Goal: Information Seeking & Learning: Learn about a topic

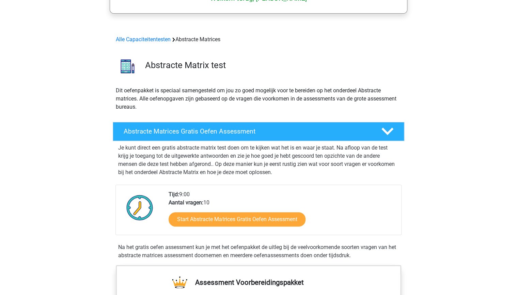
scroll to position [54, 0]
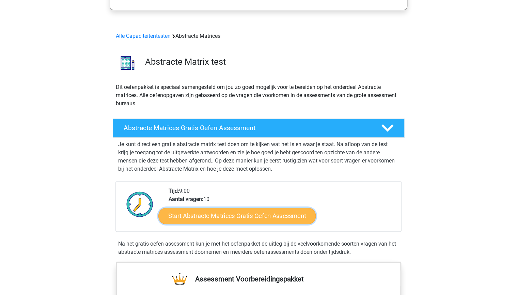
click at [223, 215] on link "Start Abstracte Matrices Gratis Oefen Assessment" at bounding box center [236, 215] width 157 height 16
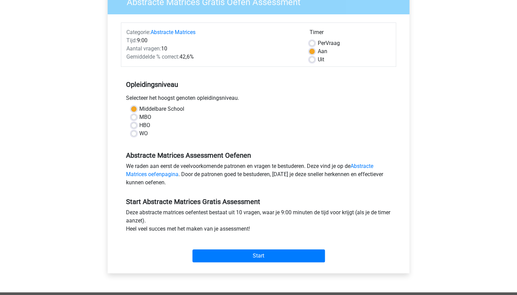
scroll to position [109, 0]
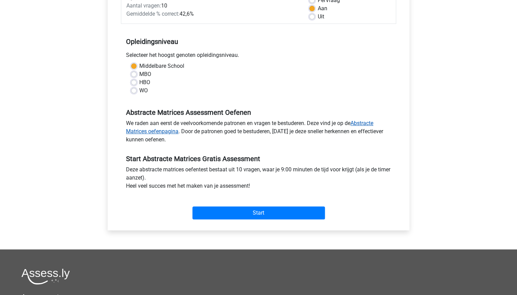
click at [153, 131] on link "Abstracte Matrices oefenpagina" at bounding box center [249, 127] width 247 height 15
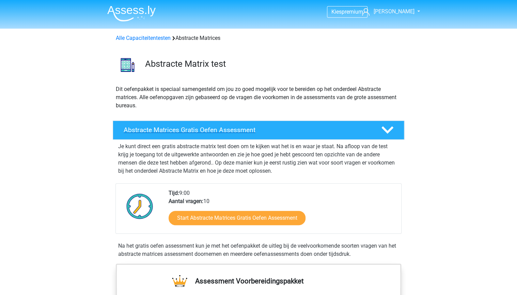
click at [193, 129] on h4 "Abstracte Matrices Gratis Oefen Assessment" at bounding box center [247, 130] width 246 height 8
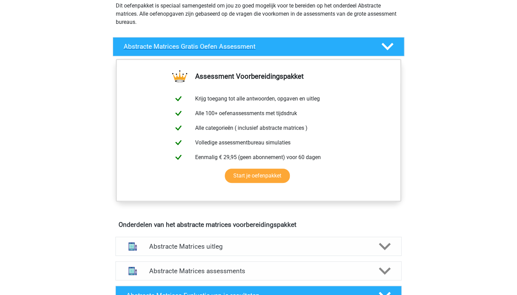
scroll to position [109, 0]
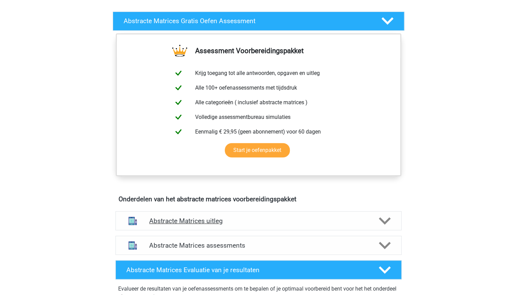
click at [184, 221] on h4 "Abstracte Matrices uitleg" at bounding box center [258, 221] width 218 height 8
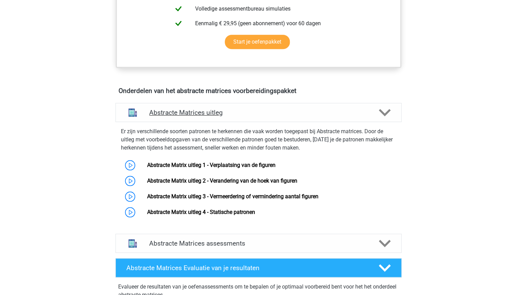
scroll to position [218, 0]
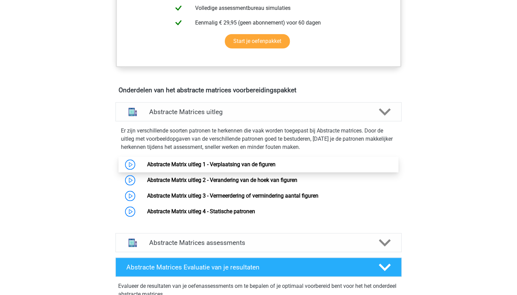
click at [194, 164] on link "Abstracte Matrix uitleg 1 - Verplaatsing van de figuren" at bounding box center [211, 164] width 128 height 6
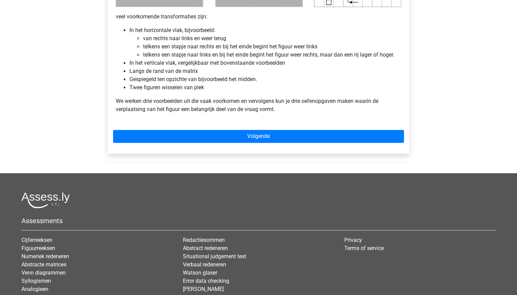
scroll to position [436, 0]
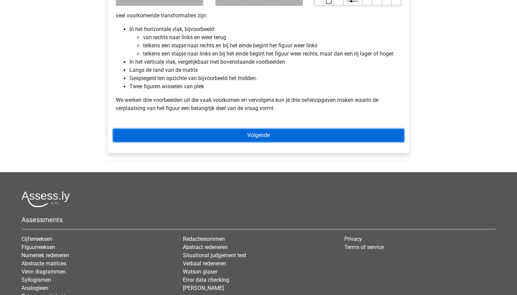
click at [251, 135] on link "Volgende" at bounding box center [258, 135] width 291 height 13
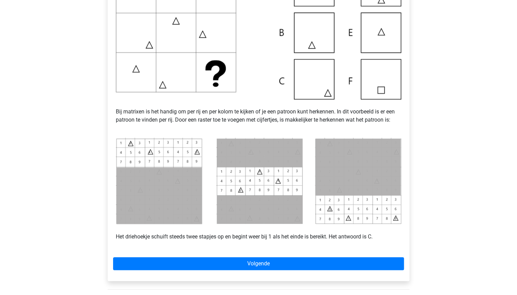
scroll to position [245, 0]
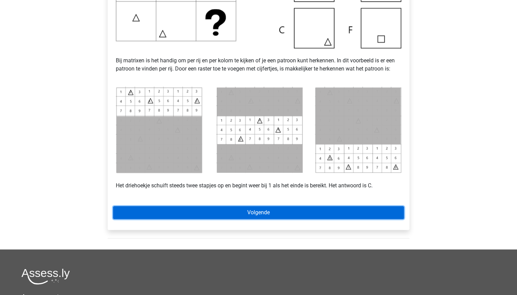
click at [258, 212] on link "Volgende" at bounding box center [258, 212] width 291 height 13
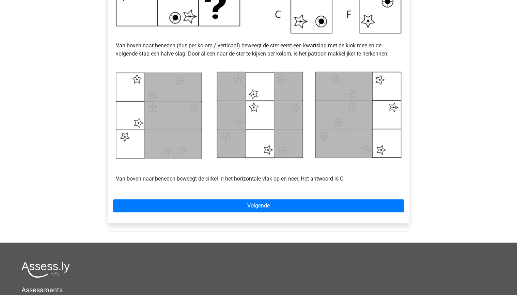
scroll to position [272, 0]
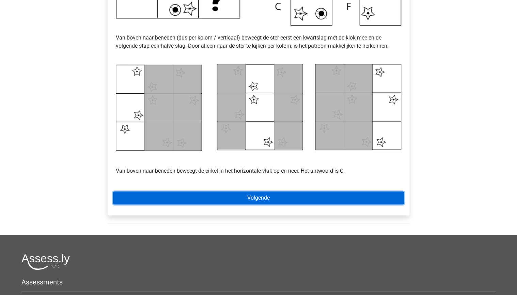
click at [261, 197] on link "Volgende" at bounding box center [258, 197] width 291 height 13
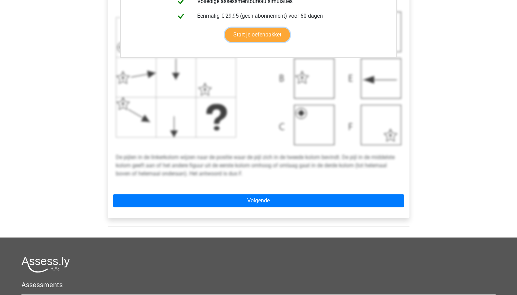
scroll to position [299, 0]
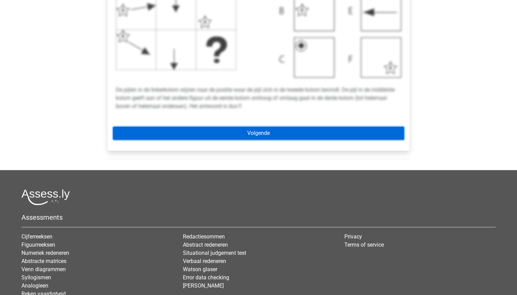
click at [256, 132] on link "Volgende" at bounding box center [258, 133] width 291 height 13
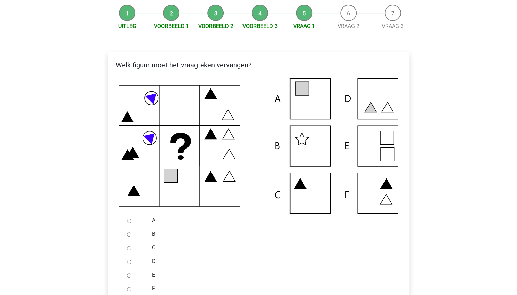
scroll to position [109, 0]
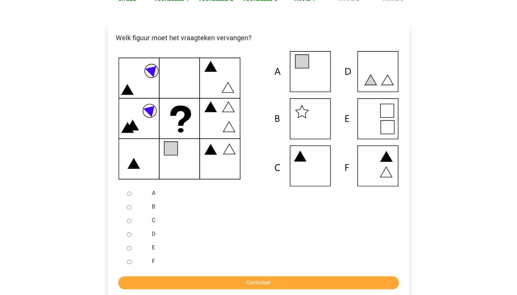
click at [129, 247] on input "E" at bounding box center [129, 248] width 4 height 4
radio input "true"
click at [245, 283] on input "Controleer" at bounding box center [258, 282] width 280 height 13
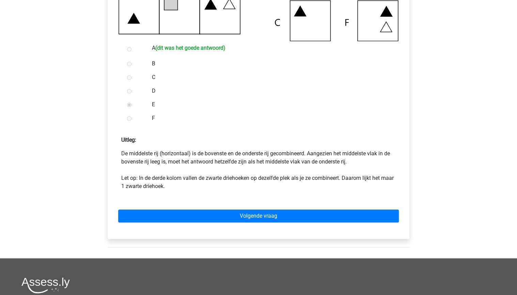
scroll to position [272, 0]
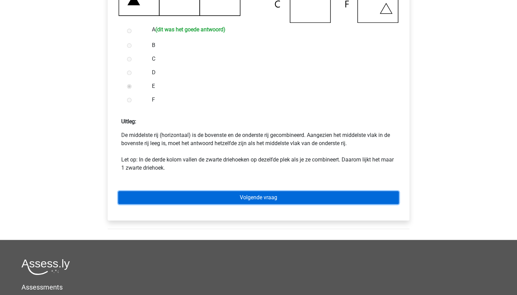
click at [252, 197] on link "Volgende vraag" at bounding box center [258, 197] width 280 height 13
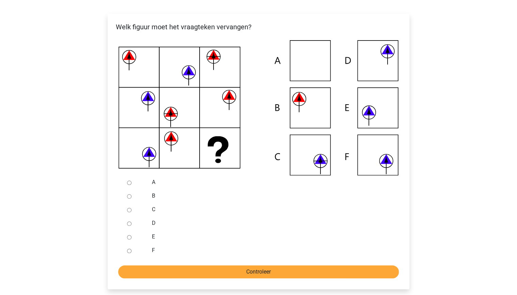
scroll to position [136, 0]
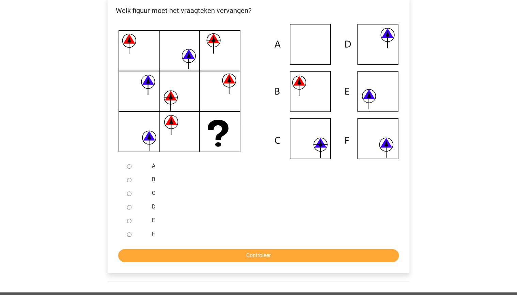
click at [128, 233] on input "F" at bounding box center [129, 234] width 4 height 4
radio input "true"
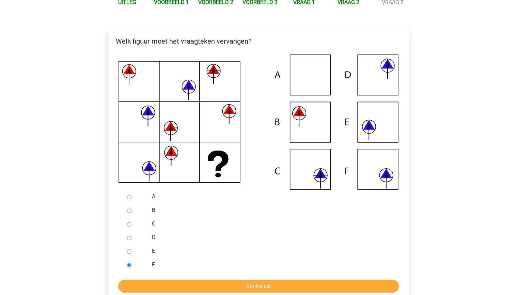
scroll to position [109, 0]
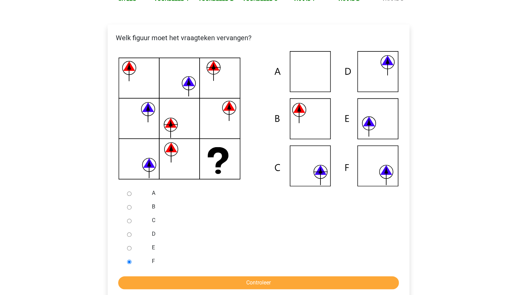
click at [129, 207] on input "B" at bounding box center [129, 207] width 4 height 4
radio input "true"
click at [234, 280] on input "Controleer" at bounding box center [258, 282] width 280 height 13
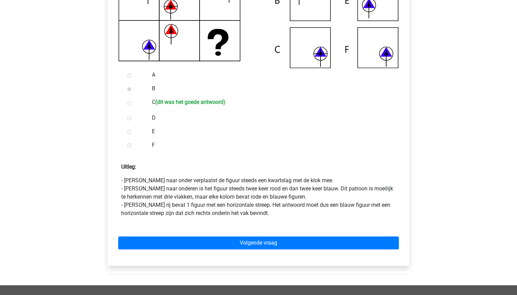
scroll to position [272, 0]
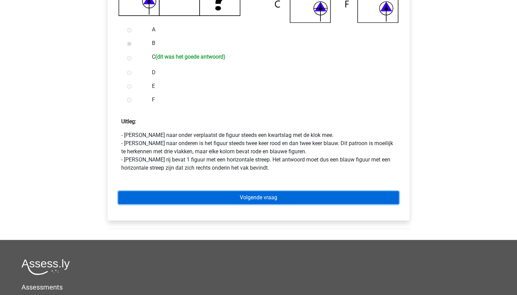
click at [257, 197] on link "Volgende vraag" at bounding box center [258, 197] width 280 height 13
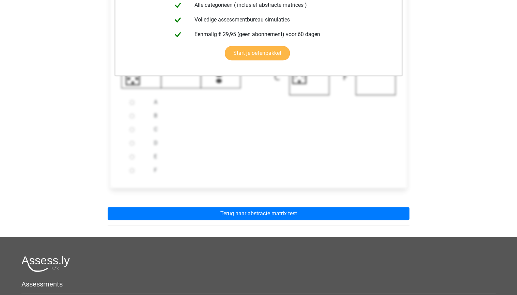
scroll to position [245, 0]
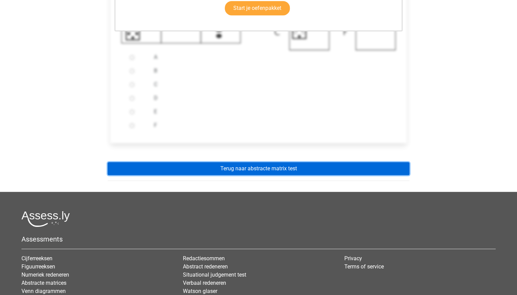
click at [238, 167] on link "Terug naar abstracte matrix test" at bounding box center [259, 168] width 302 height 13
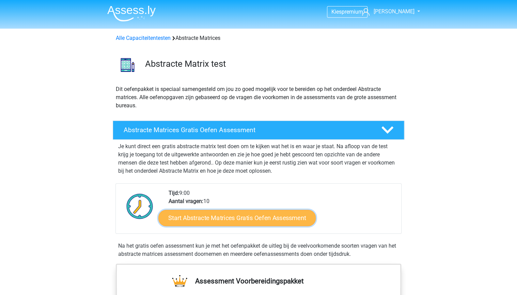
click at [216, 216] on link "Start Abstracte Matrices Gratis Oefen Assessment" at bounding box center [236, 217] width 157 height 16
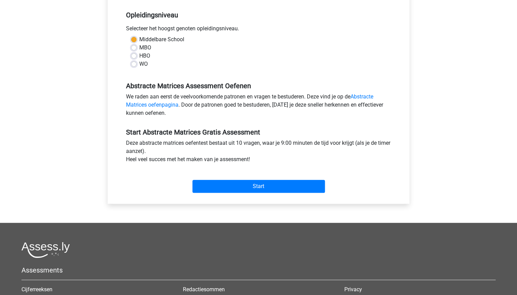
scroll to position [136, 0]
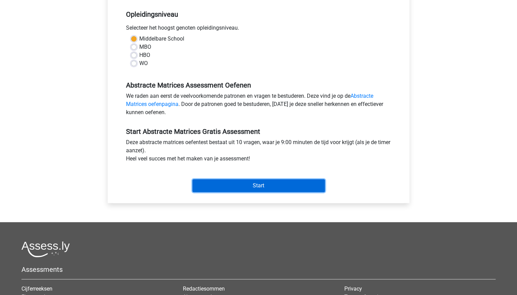
click at [250, 185] on input "Start" at bounding box center [258, 185] width 132 height 13
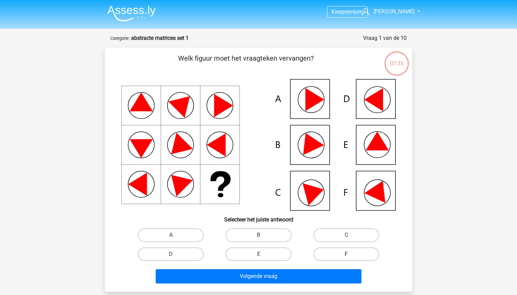
click at [336, 255] on label "F" at bounding box center [346, 254] width 66 height 14
click at [346, 255] on input "F" at bounding box center [348, 256] width 4 height 4
radio input "true"
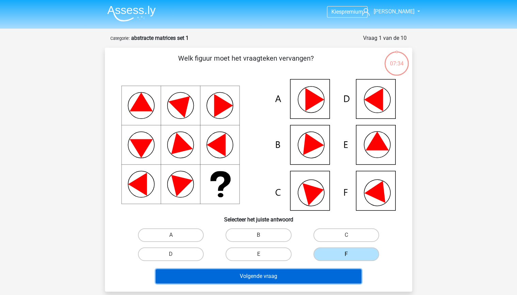
click at [254, 276] on button "Volgende vraag" at bounding box center [259, 276] width 206 height 14
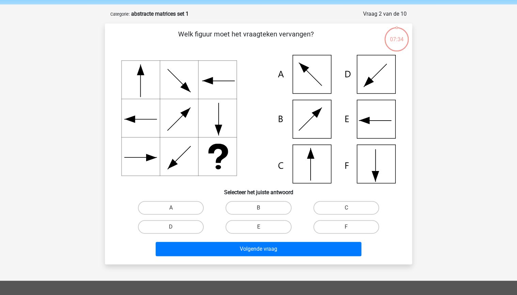
scroll to position [34, 0]
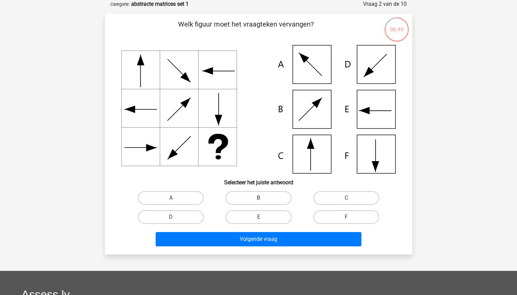
click at [256, 196] on label "B" at bounding box center [258, 198] width 66 height 14
click at [258, 198] on input "B" at bounding box center [260, 200] width 4 height 4
radio input "true"
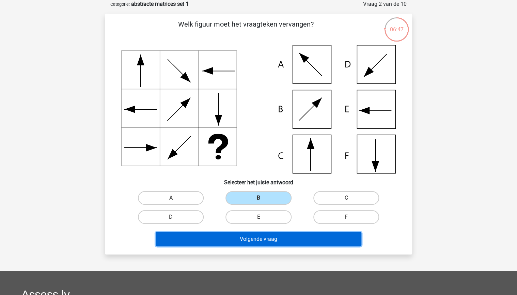
click at [260, 239] on button "Volgende vraag" at bounding box center [259, 239] width 206 height 14
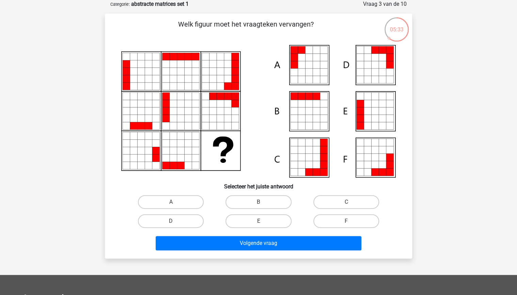
click at [262, 221] on input "E" at bounding box center [260, 223] width 4 height 4
radio input "true"
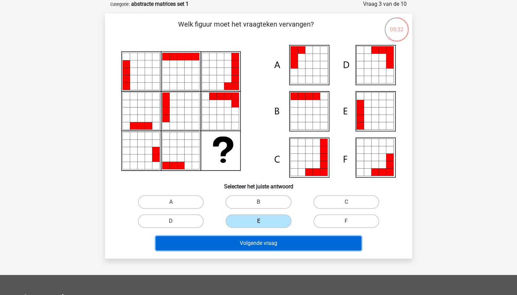
click at [256, 241] on button "Volgende vraag" at bounding box center [259, 243] width 206 height 14
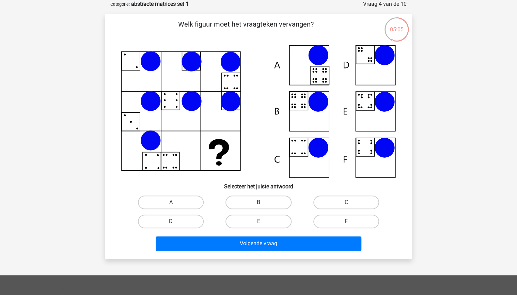
click at [257, 199] on label "B" at bounding box center [258, 202] width 66 height 14
click at [258, 202] on input "B" at bounding box center [260, 204] width 4 height 4
radio input "true"
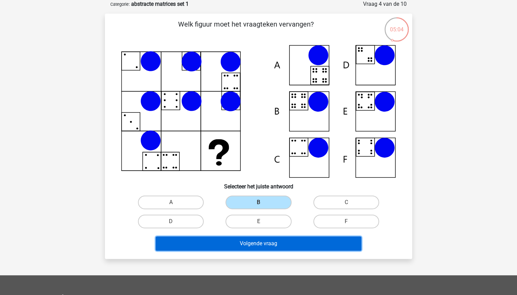
click at [257, 243] on button "Volgende vraag" at bounding box center [259, 243] width 206 height 14
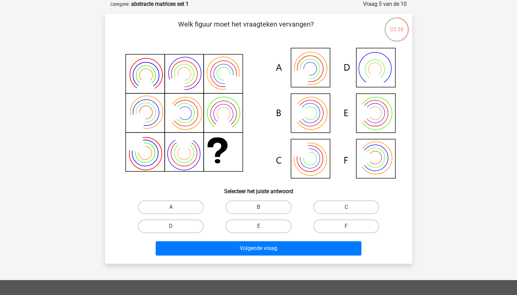
click at [258, 226] on input "E" at bounding box center [260, 228] width 4 height 4
radio input "true"
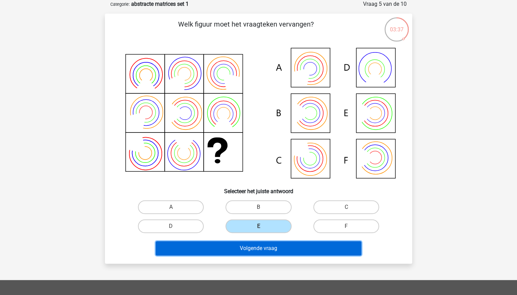
click at [251, 249] on button "Volgende vraag" at bounding box center [259, 248] width 206 height 14
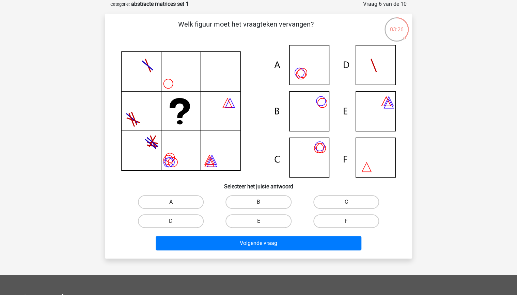
click at [306, 161] on icon at bounding box center [258, 111] width 274 height 132
click at [335, 200] on label "C" at bounding box center [346, 202] width 66 height 14
click at [346, 202] on input "C" at bounding box center [348, 204] width 4 height 4
radio input "true"
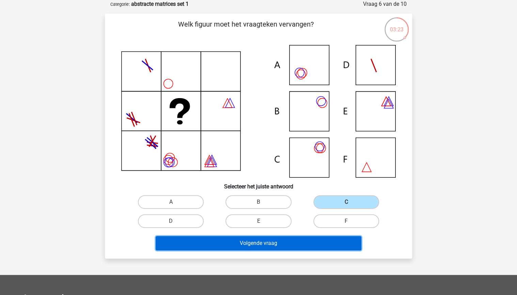
click at [255, 242] on button "Volgende vraag" at bounding box center [259, 243] width 206 height 14
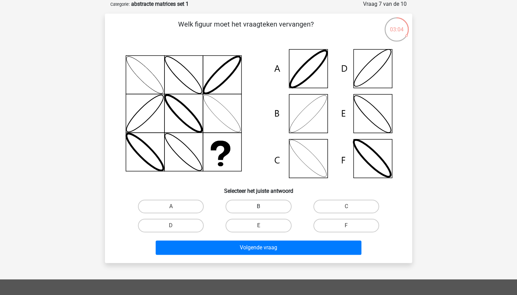
click at [252, 206] on label "B" at bounding box center [258, 206] width 66 height 14
click at [258, 206] on input "B" at bounding box center [260, 208] width 4 height 4
radio input "true"
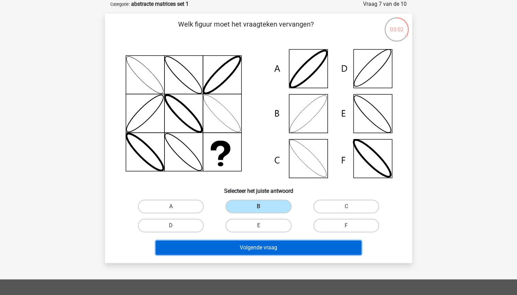
click at [253, 247] on button "Volgende vraag" at bounding box center [259, 247] width 206 height 14
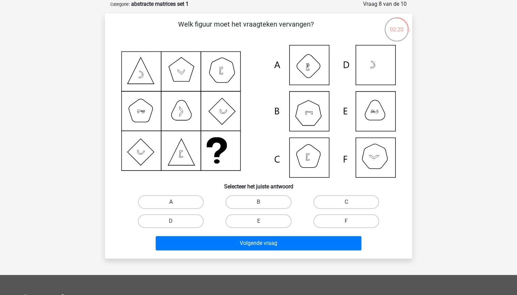
click at [173, 200] on label "A" at bounding box center [171, 202] width 66 height 14
click at [173, 202] on input "A" at bounding box center [173, 204] width 4 height 4
radio input "true"
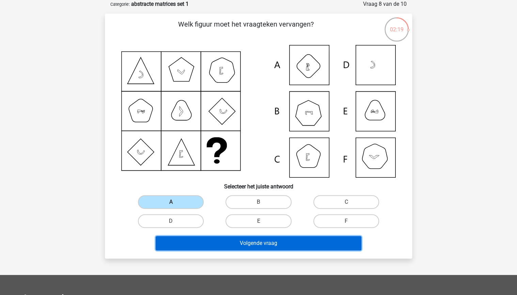
click at [262, 245] on button "Volgende vraag" at bounding box center [259, 243] width 206 height 14
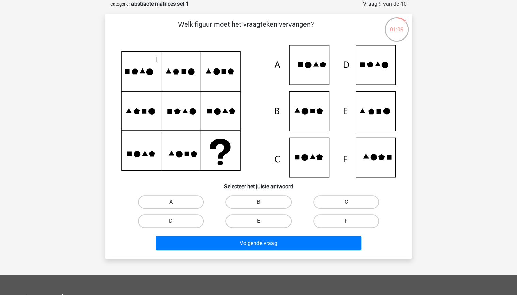
click at [303, 114] on icon at bounding box center [305, 111] width 6 height 6
click at [248, 200] on label "B" at bounding box center [258, 202] width 66 height 14
click at [258, 202] on input "B" at bounding box center [260, 204] width 4 height 4
radio input "true"
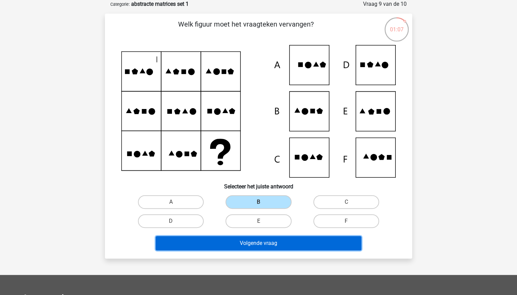
click at [259, 242] on button "Volgende vraag" at bounding box center [259, 243] width 206 height 14
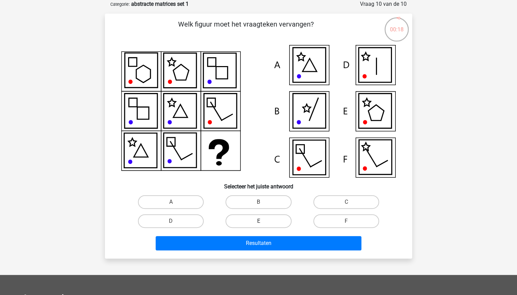
click at [268, 219] on label "E" at bounding box center [258, 221] width 66 height 14
click at [263, 221] on input "E" at bounding box center [260, 223] width 4 height 4
radio input "true"
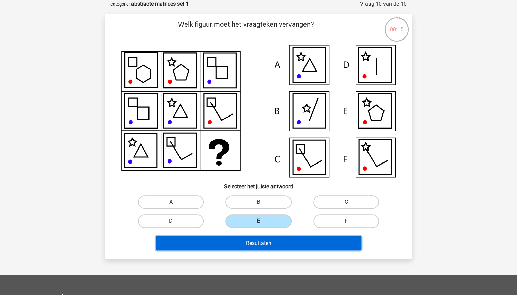
click at [259, 242] on button "Resultaten" at bounding box center [259, 243] width 206 height 14
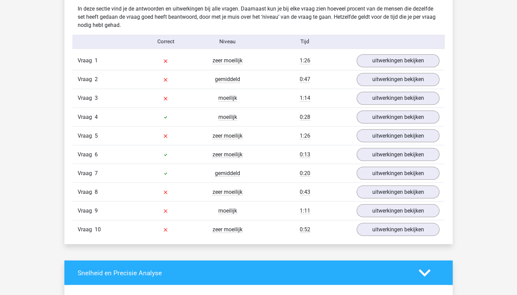
scroll to position [517, 0]
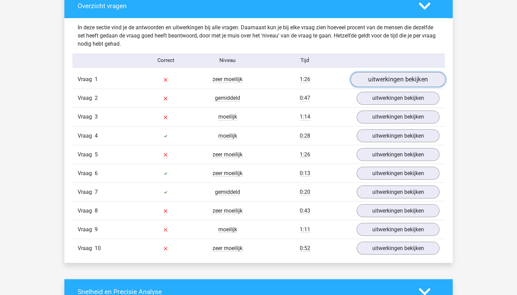
click at [382, 78] on link "uitwerkingen bekijken" at bounding box center [397, 79] width 95 height 15
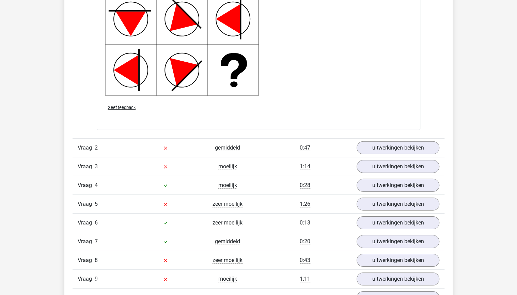
scroll to position [953, 0]
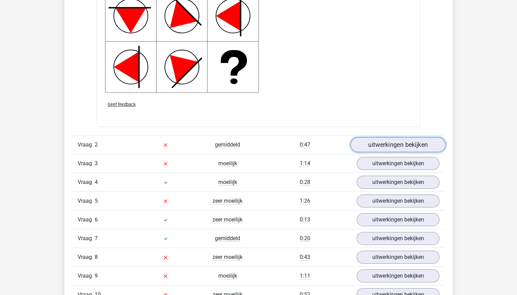
click at [375, 145] on link "uitwerkingen bekijken" at bounding box center [397, 144] width 95 height 15
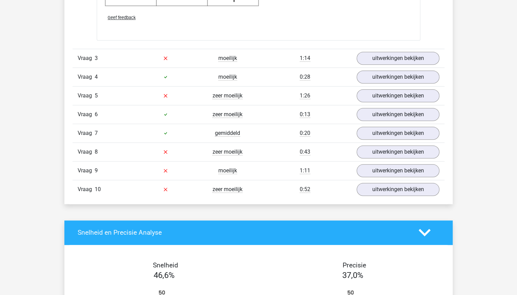
scroll to position [1552, 0]
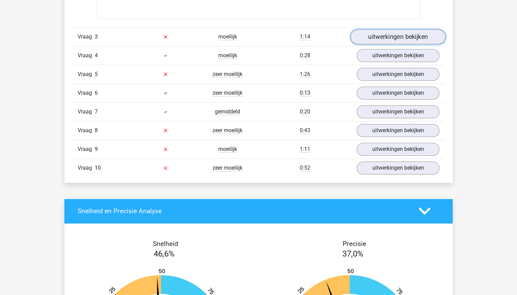
click at [382, 38] on link "uitwerkingen bekijken" at bounding box center [397, 36] width 95 height 15
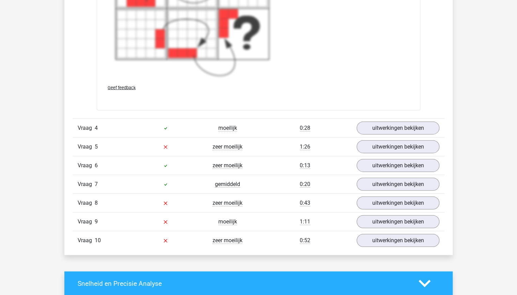
scroll to position [2015, 0]
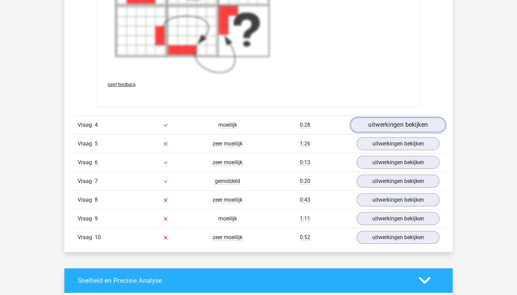
click at [393, 124] on link "uitwerkingen bekijken" at bounding box center [397, 124] width 95 height 15
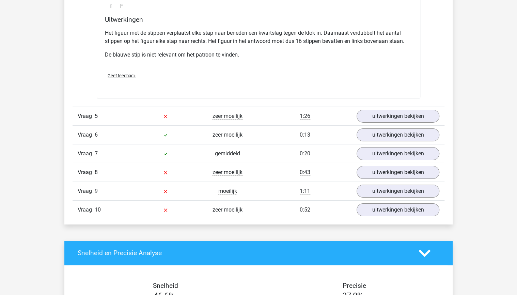
scroll to position [2368, 0]
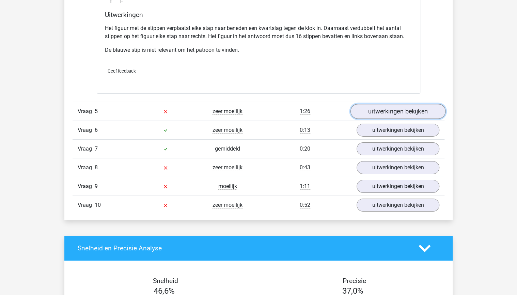
click at [375, 110] on link "uitwerkingen bekijken" at bounding box center [397, 111] width 95 height 15
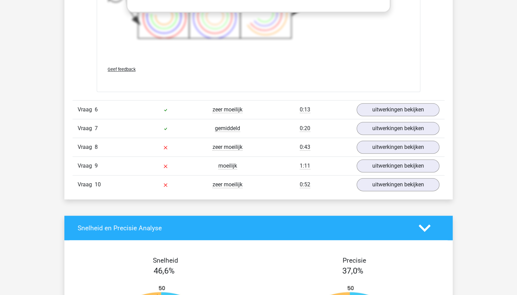
scroll to position [2886, 0]
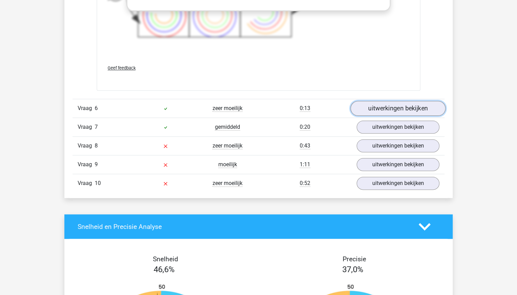
click at [382, 106] on link "uitwerkingen bekijken" at bounding box center [397, 108] width 95 height 15
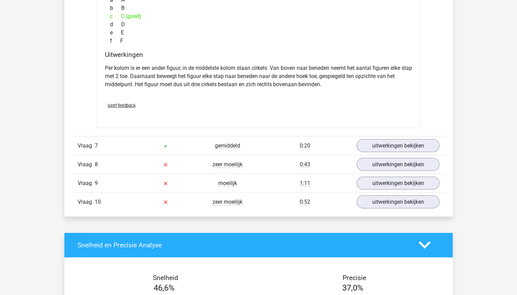
scroll to position [3185, 0]
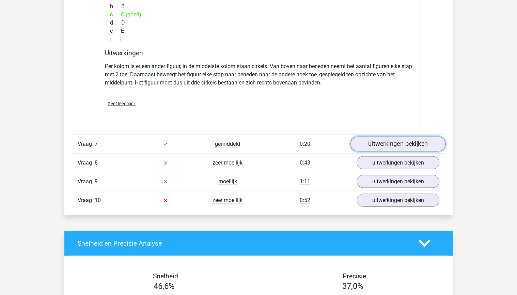
click at [374, 141] on link "uitwerkingen bekijken" at bounding box center [397, 143] width 95 height 15
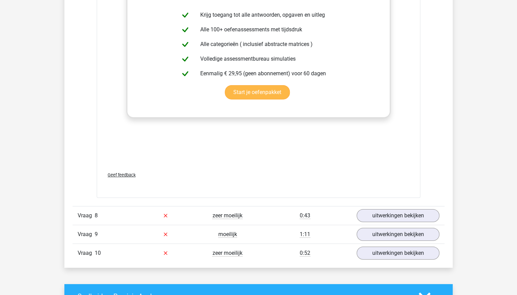
scroll to position [3675, 0]
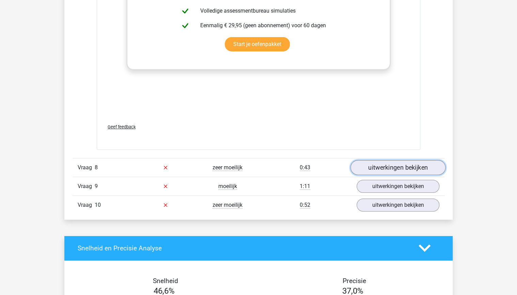
click at [375, 165] on link "uitwerkingen bekijken" at bounding box center [397, 167] width 95 height 15
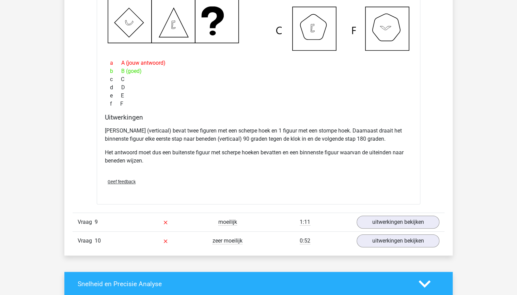
scroll to position [4056, 0]
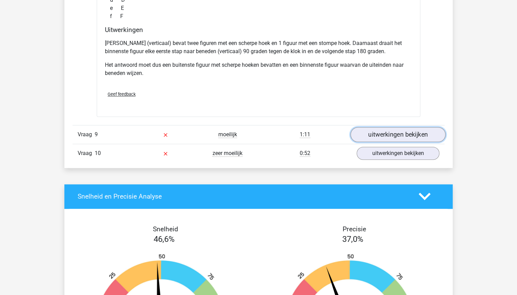
click at [367, 132] on link "uitwerkingen bekijken" at bounding box center [397, 134] width 95 height 15
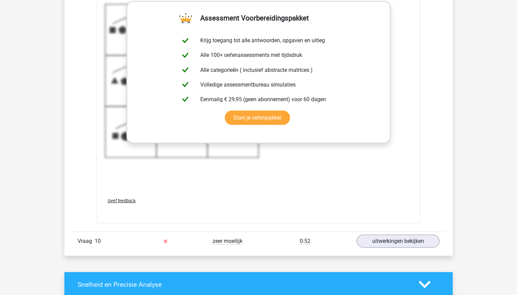
scroll to position [4492, 0]
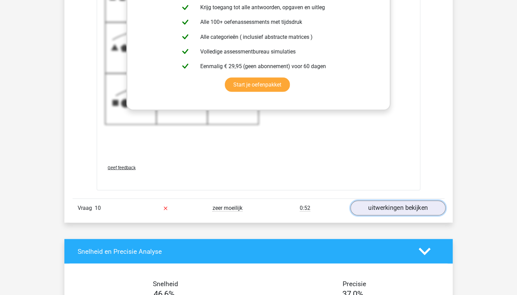
click at [387, 206] on link "uitwerkingen bekijken" at bounding box center [397, 207] width 95 height 15
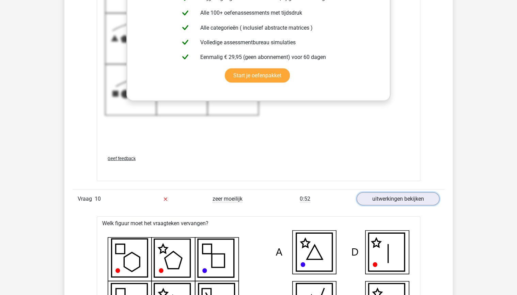
scroll to position [4356, 0]
